Goal: Transaction & Acquisition: Book appointment/travel/reservation

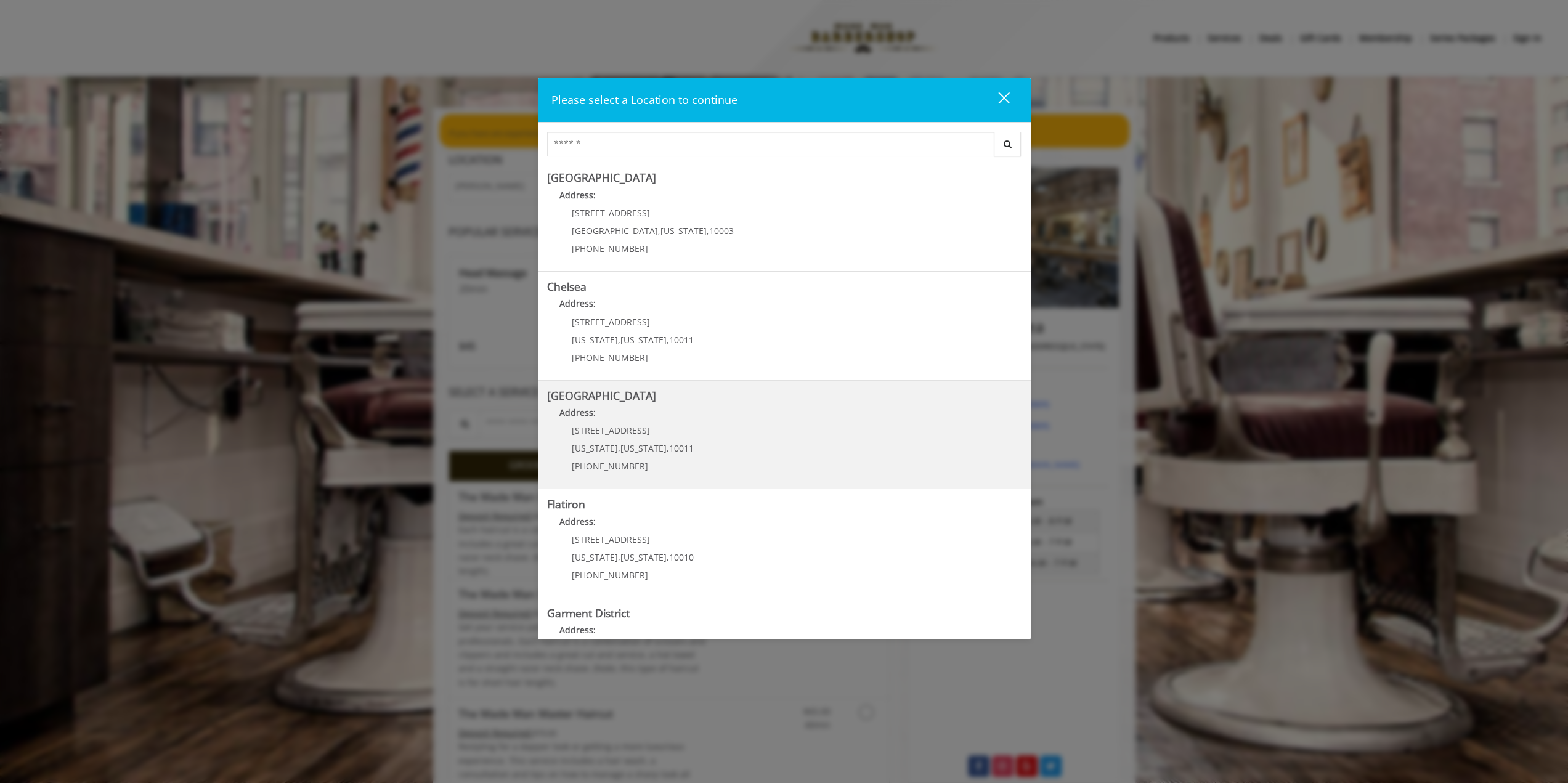
click at [578, 397] on b "[GEOGRAPHIC_DATA]" at bounding box center [601, 395] width 109 height 15
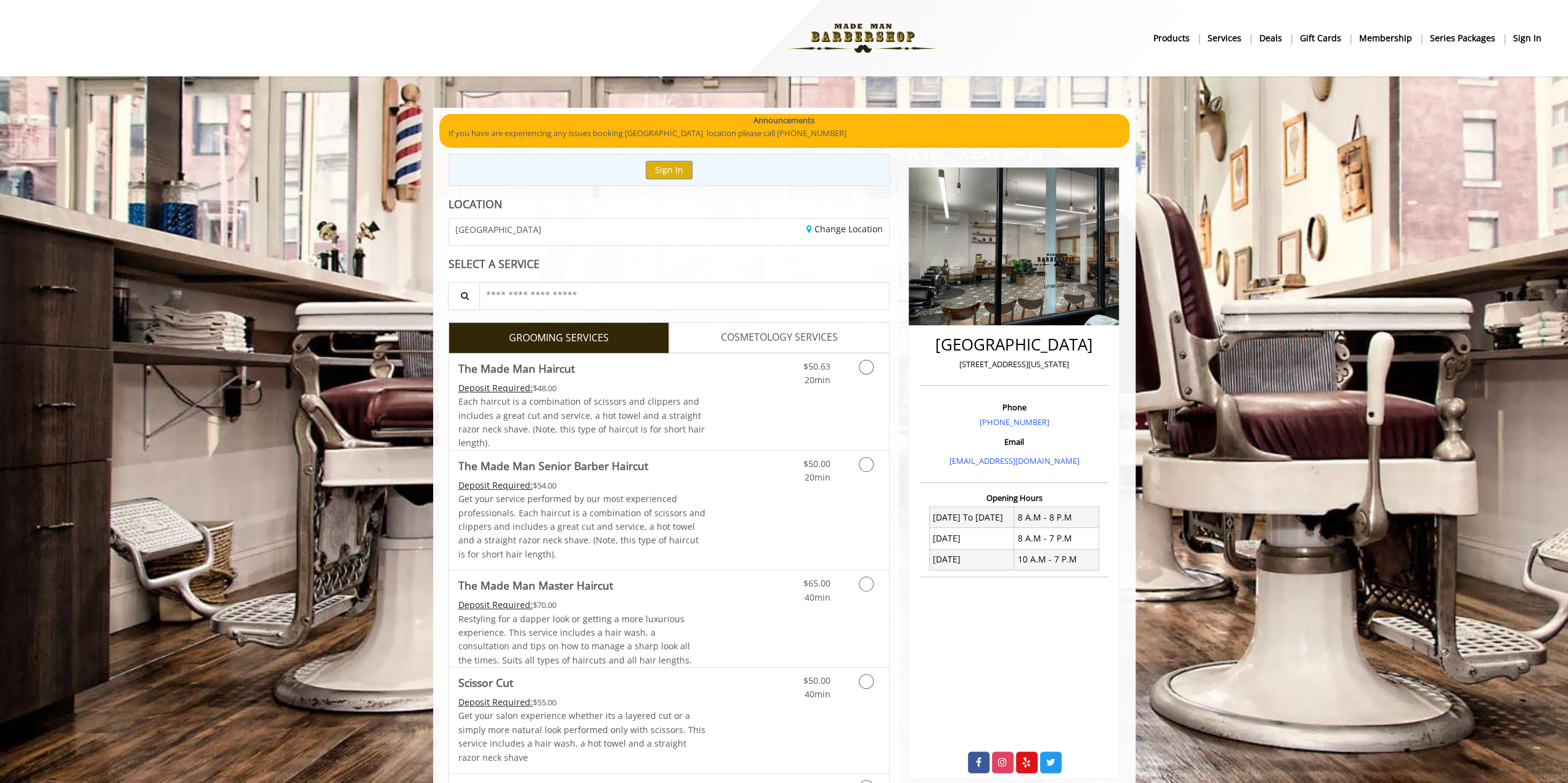
drag, startPoint x: 961, startPoint y: 363, endPoint x: 1070, endPoint y: 364, distance: 109.0
click at [1070, 364] on p "[STREET_ADDRESS][US_STATE]" at bounding box center [1014, 364] width 183 height 13
click at [869, 468] on icon "Grooming services" at bounding box center [866, 464] width 15 height 15
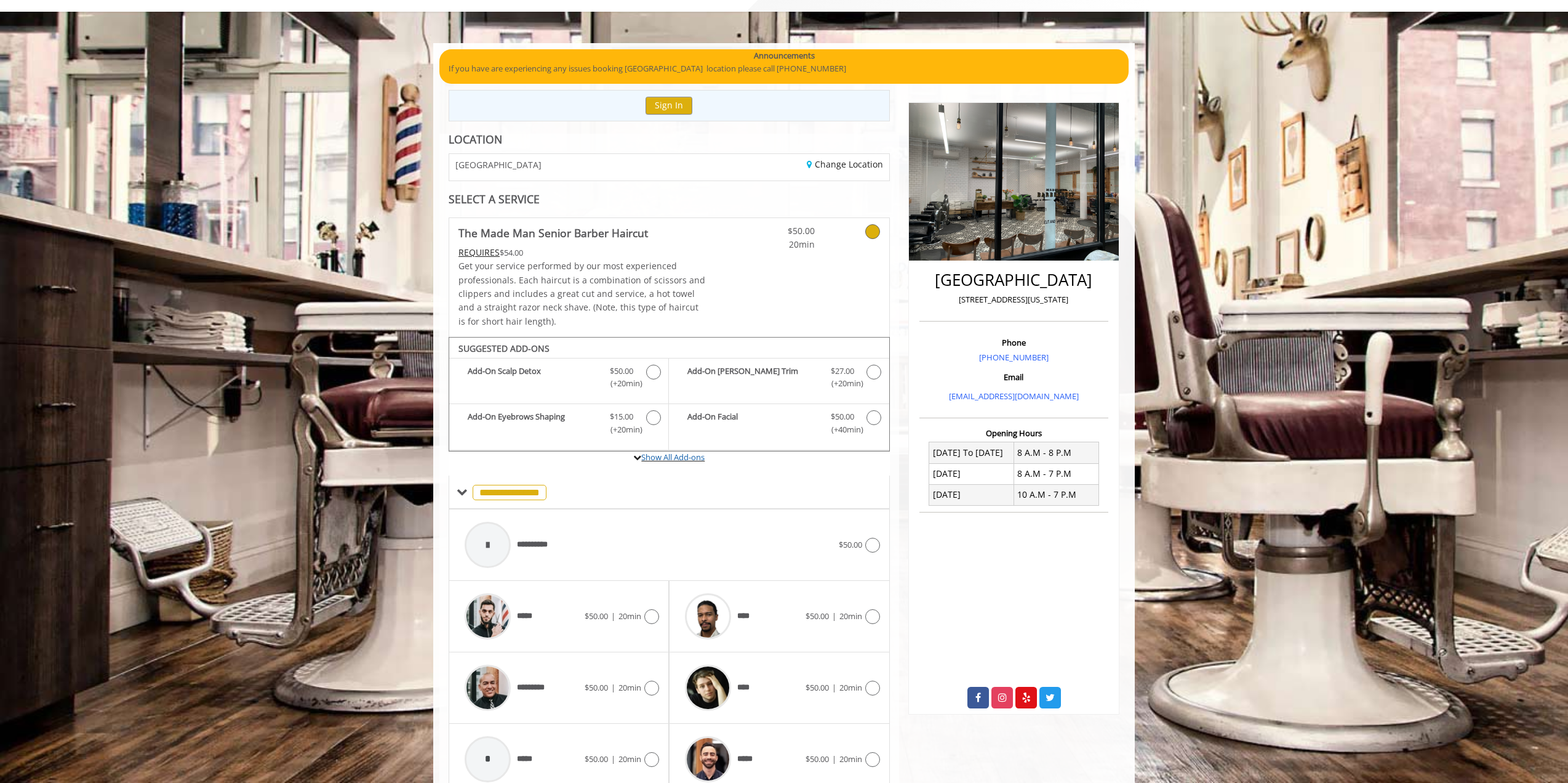
scroll to position [116, 0]
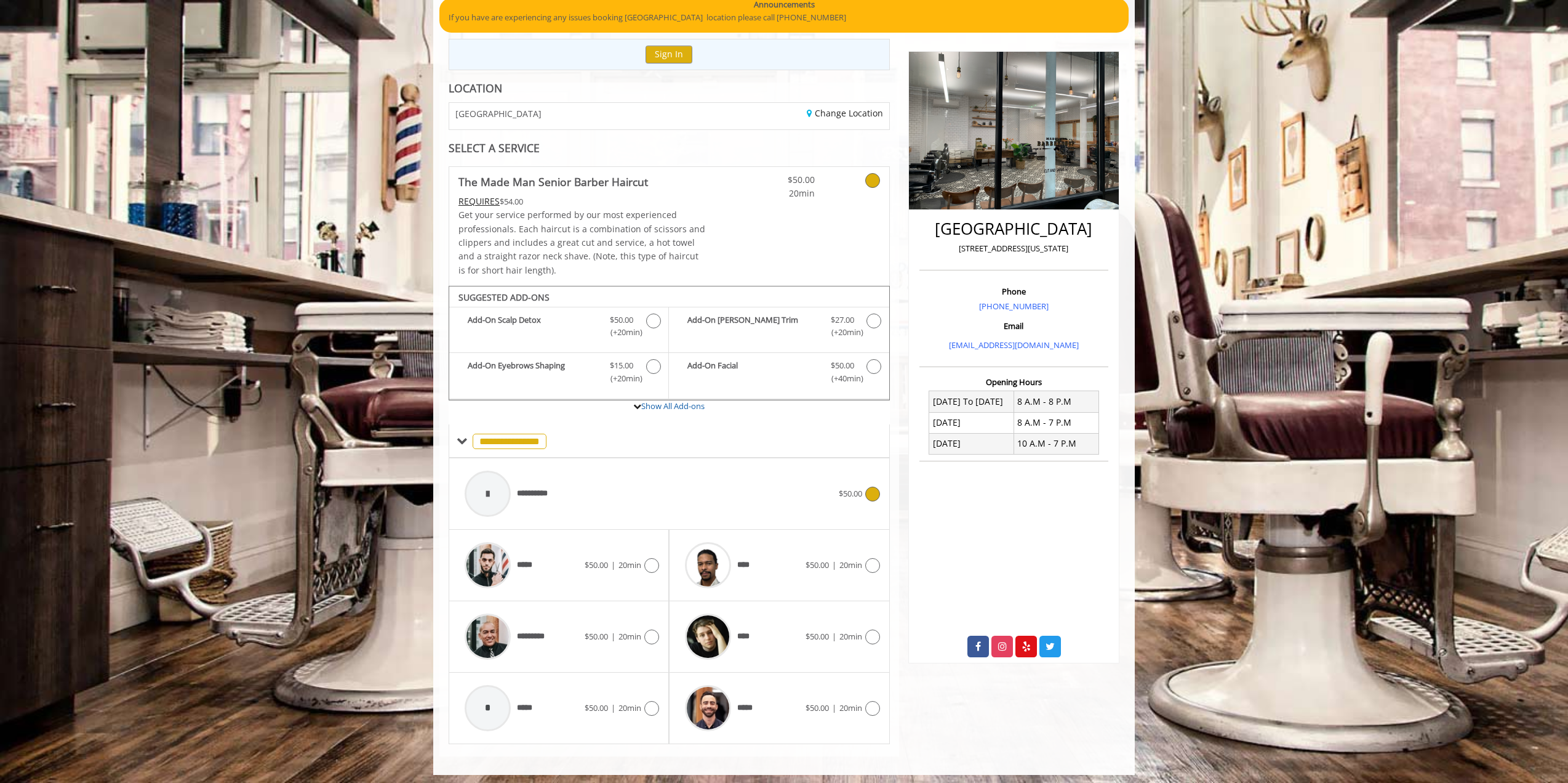
click at [876, 492] on icon at bounding box center [872, 494] width 15 height 15
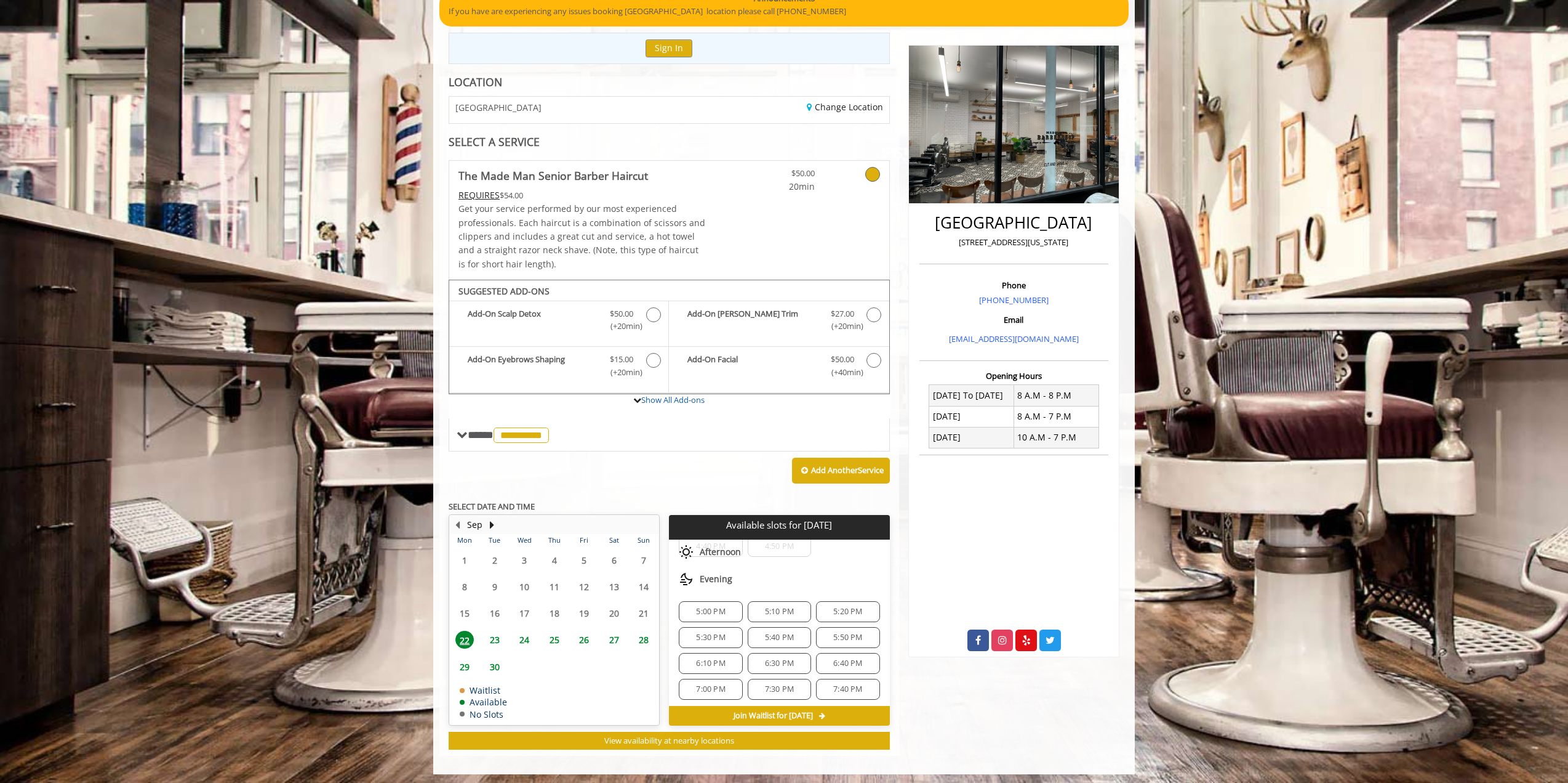
click at [717, 661] on span "6:10 PM" at bounding box center [711, 663] width 29 height 10
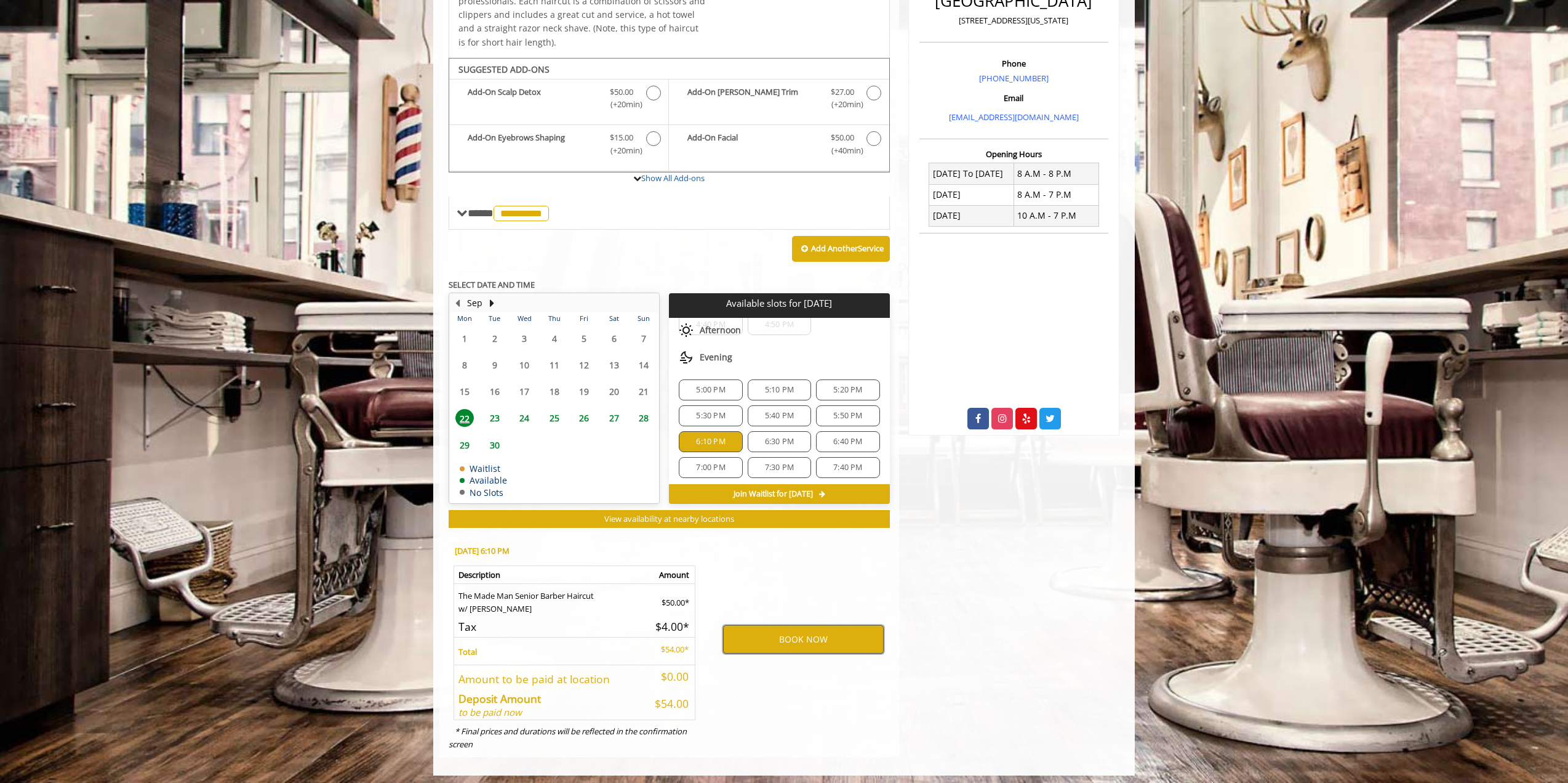
click at [774, 632] on button "BOOK NOW" at bounding box center [804, 639] width 161 height 29
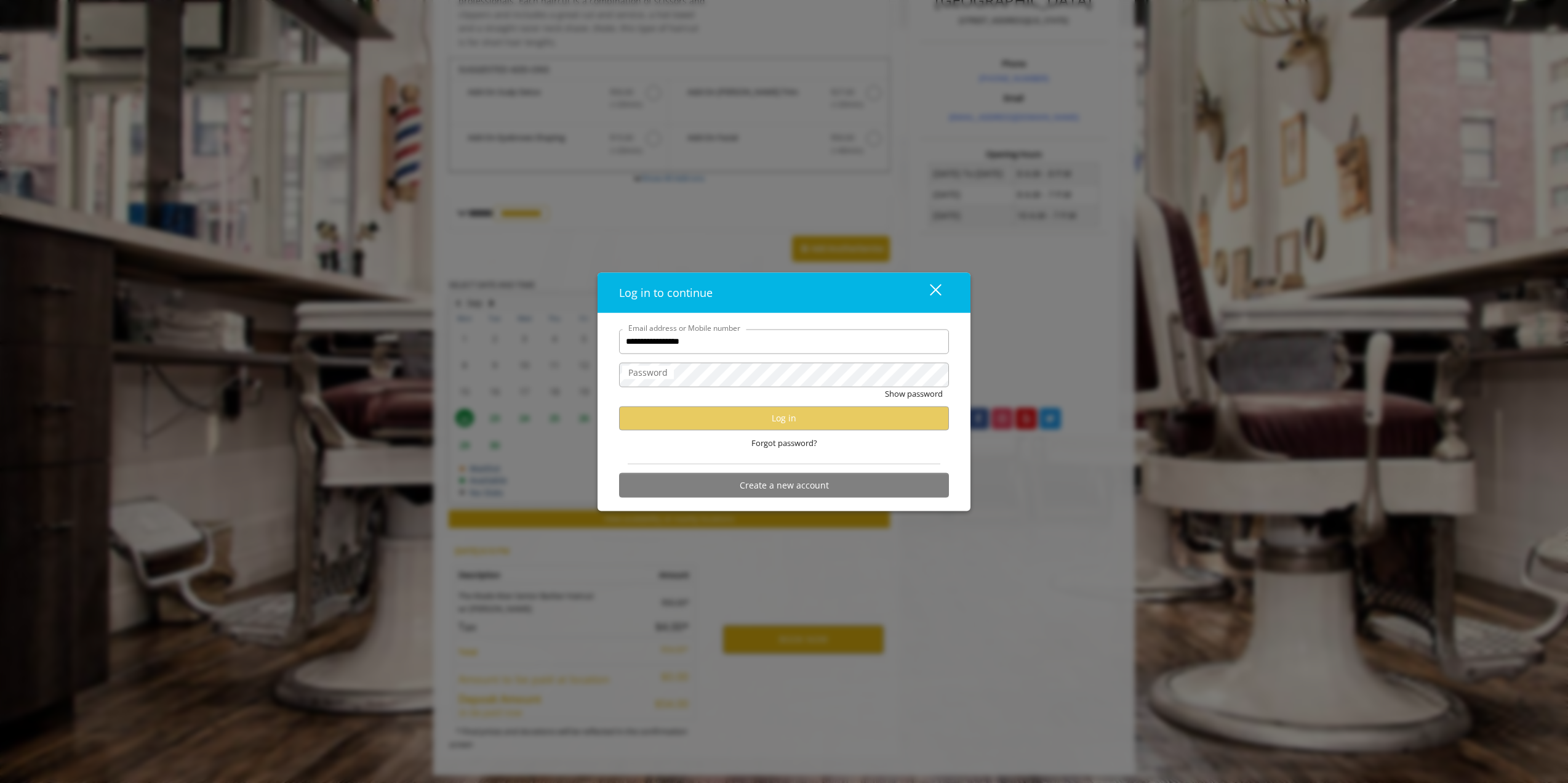
type input "**********"
click at [885, 387] on button "Show password" at bounding box center [913, 394] width 58 height 13
click at [785, 441] on span "Forgot password?" at bounding box center [785, 443] width 66 height 13
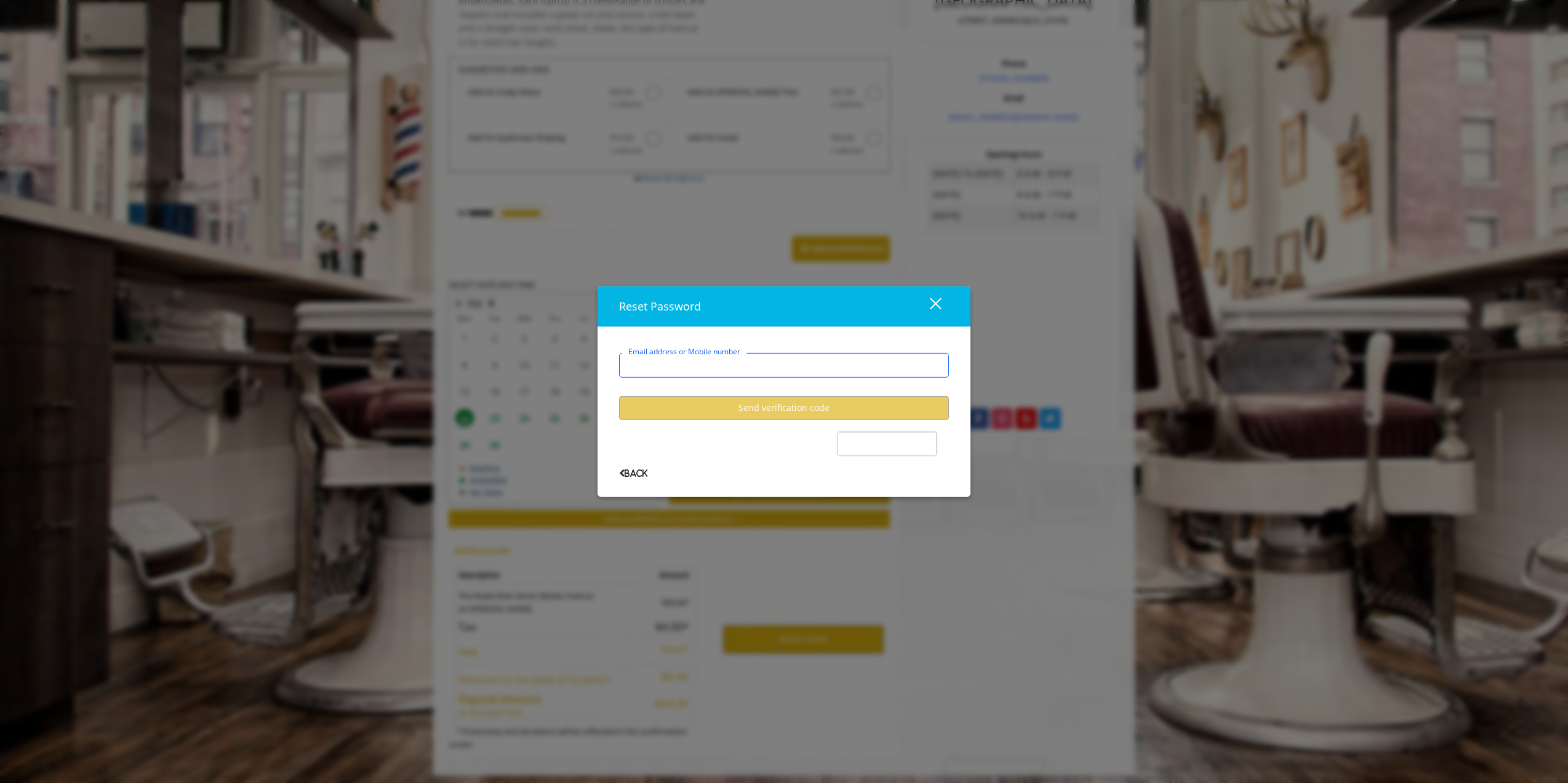
click at [701, 368] on input "Email address or Mobile number" at bounding box center [784, 365] width 330 height 25
type input "**********"
click at [772, 411] on button "Send verification code" at bounding box center [784, 408] width 330 height 24
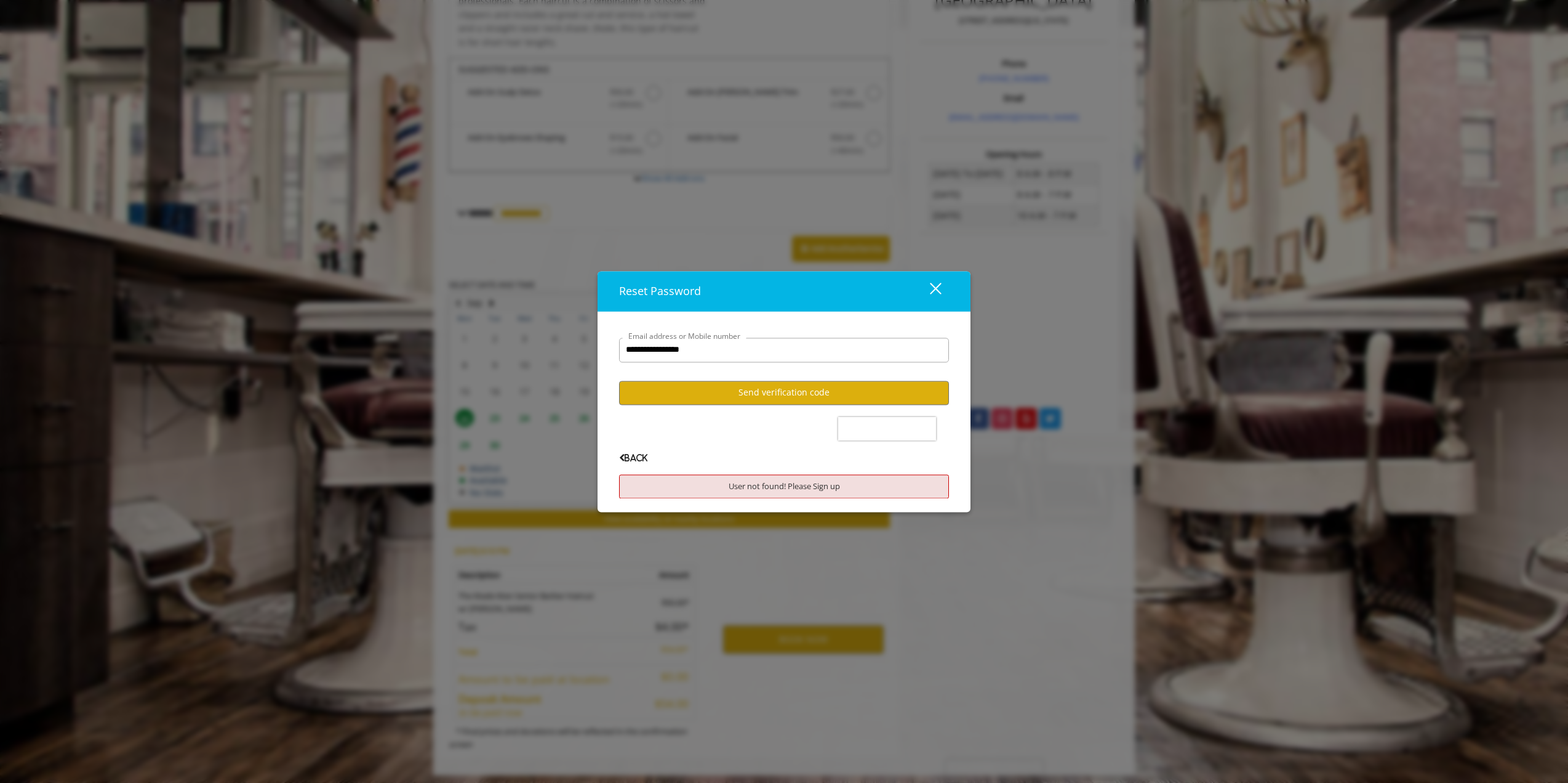
click at [794, 488] on div "User not found! Please Sign up" at bounding box center [784, 486] width 330 height 24
click at [932, 285] on div "close dialog" at bounding box center [936, 288] width 12 height 12
